Goal: Task Accomplishment & Management: Manage account settings

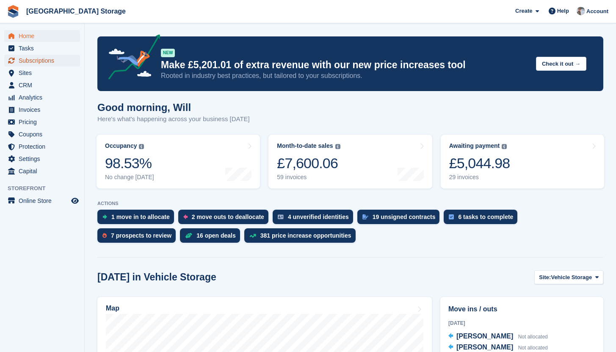
click at [33, 58] on span "Subscriptions" at bounding box center [44, 61] width 51 height 12
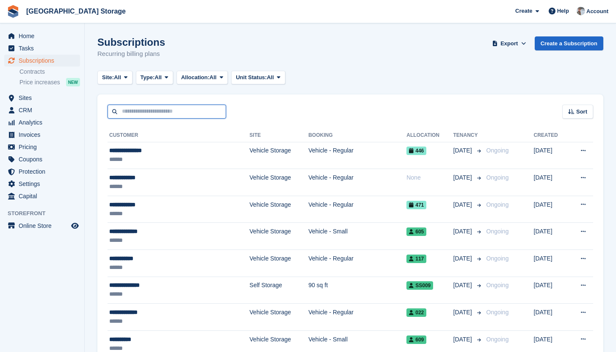
click at [138, 112] on input "text" at bounding box center [167, 112] width 119 height 14
type input "*****"
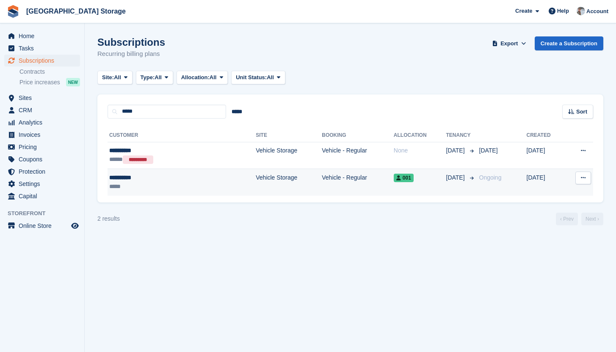
click at [322, 187] on td "Vehicle - Regular" at bounding box center [358, 182] width 72 height 27
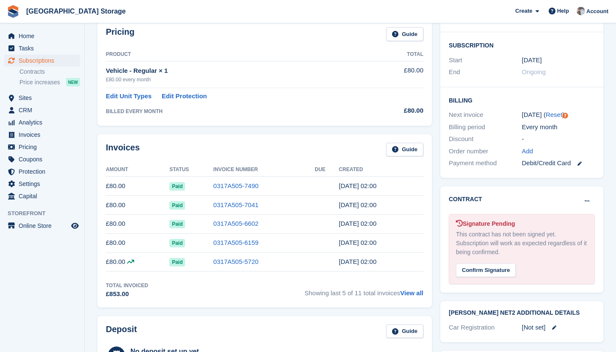
scroll to position [145, 0]
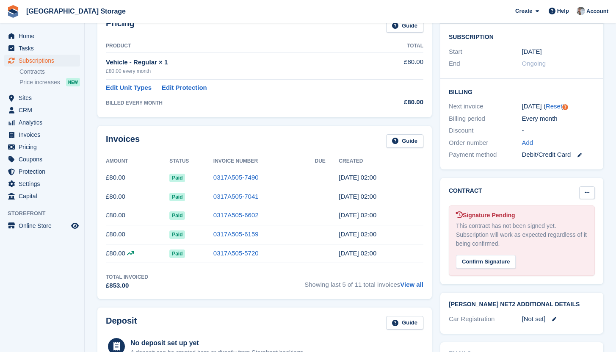
click at [585, 193] on icon at bounding box center [587, 193] width 5 height 6
click at [539, 206] on p "Mark as N/A" at bounding box center [554, 209] width 74 height 11
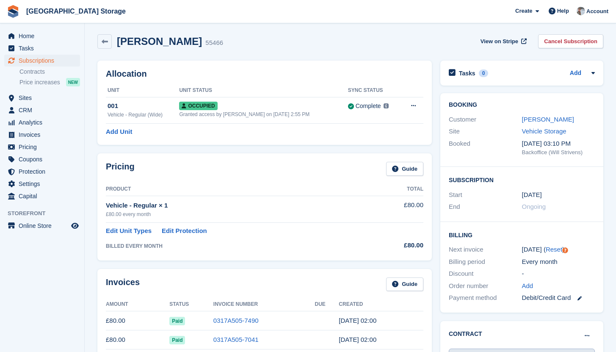
scroll to position [0, 0]
